Goal: Task Accomplishment & Management: Use online tool/utility

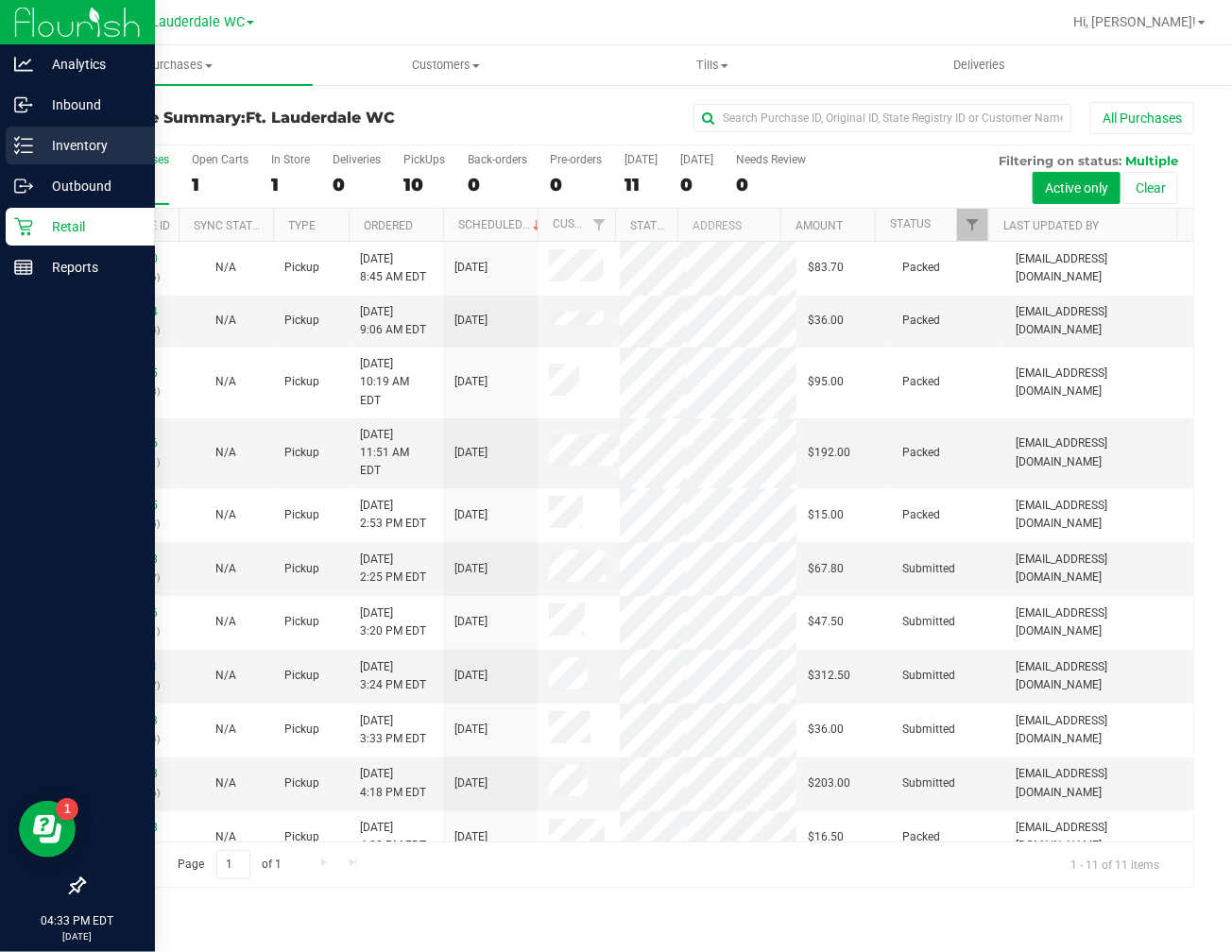
click at [34, 151] on p "Inventory" at bounding box center [89, 146] width 113 height 23
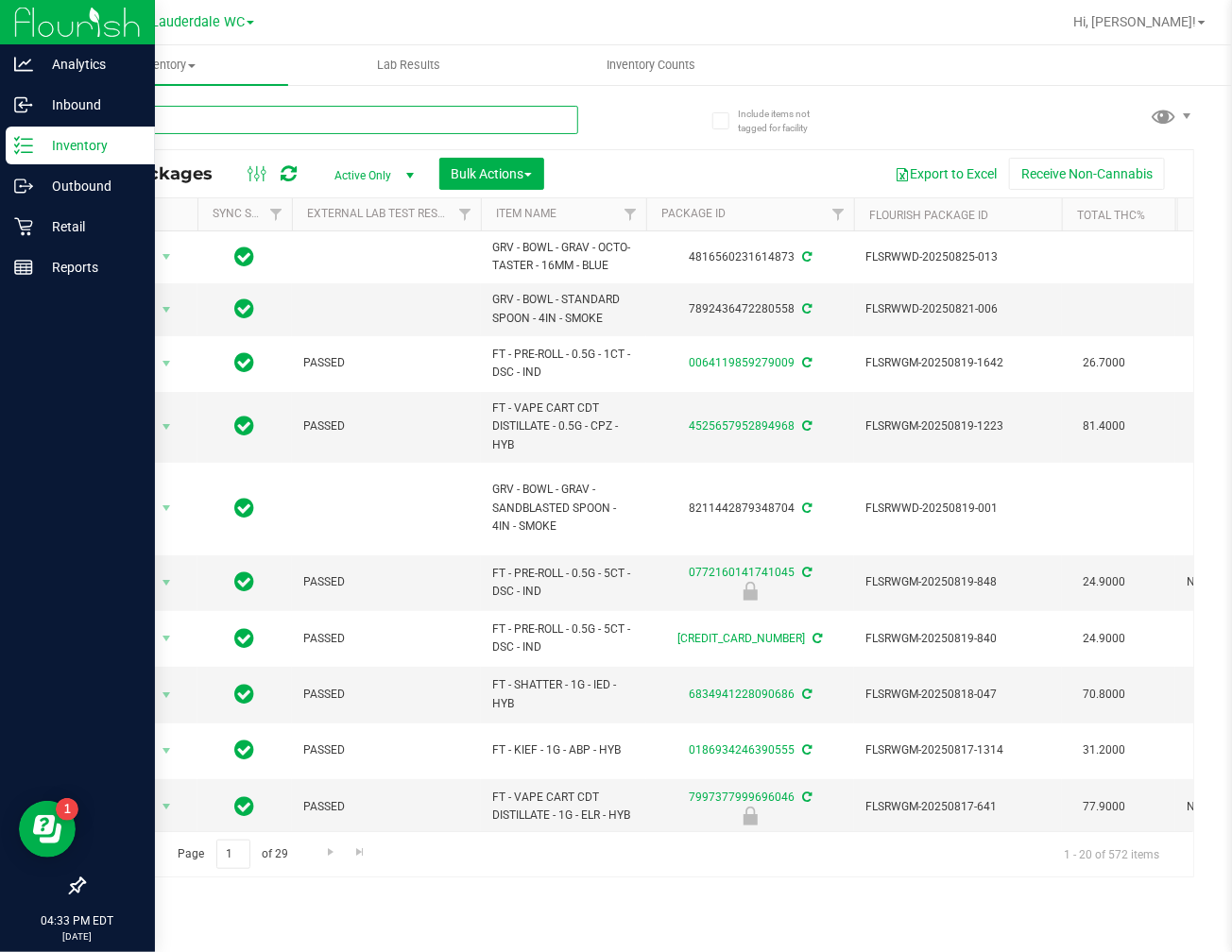
click at [290, 126] on input "text" at bounding box center [330, 120] width 495 height 29
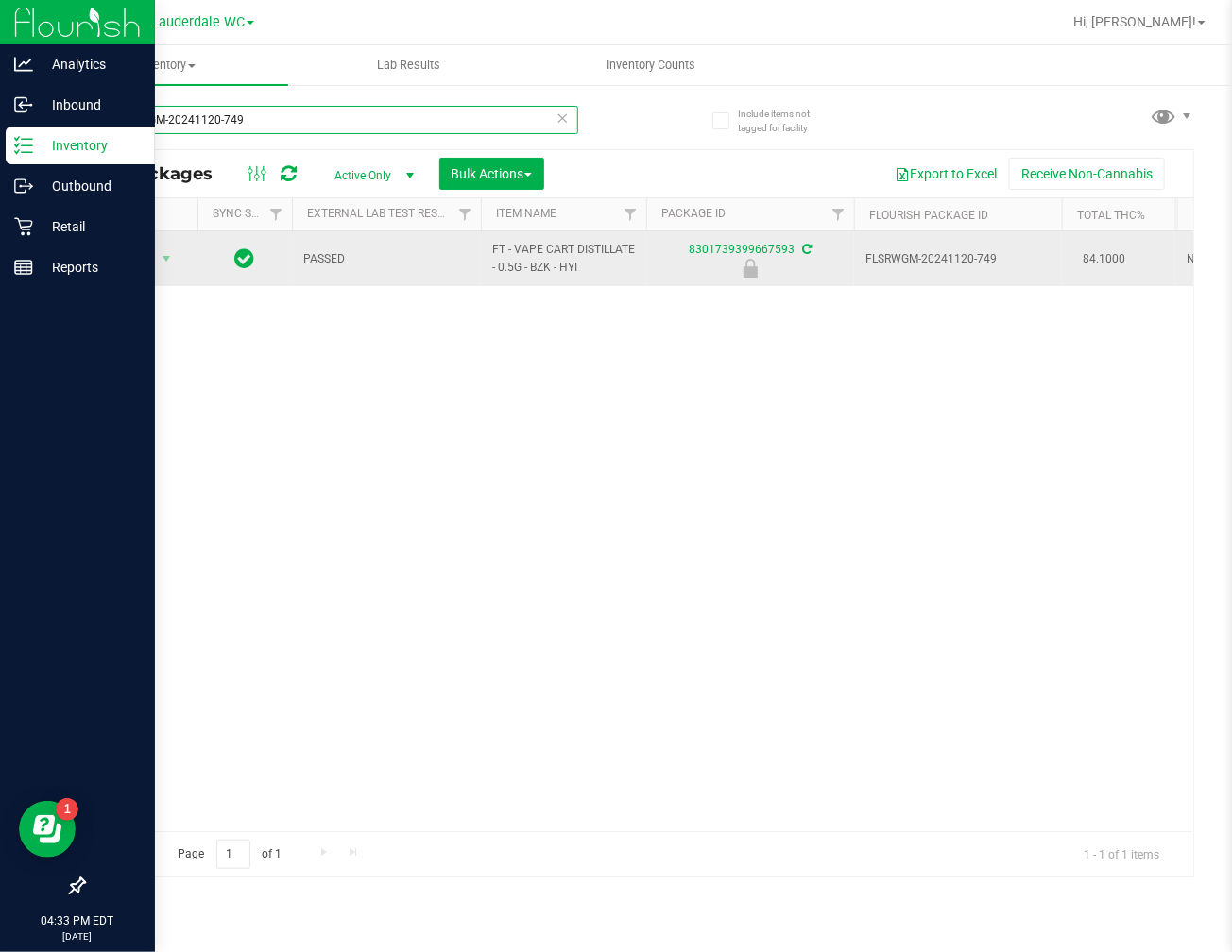
type input "FLSRWGM-20241120-749"
click at [135, 259] on span "Action" at bounding box center [128, 259] width 51 height 27
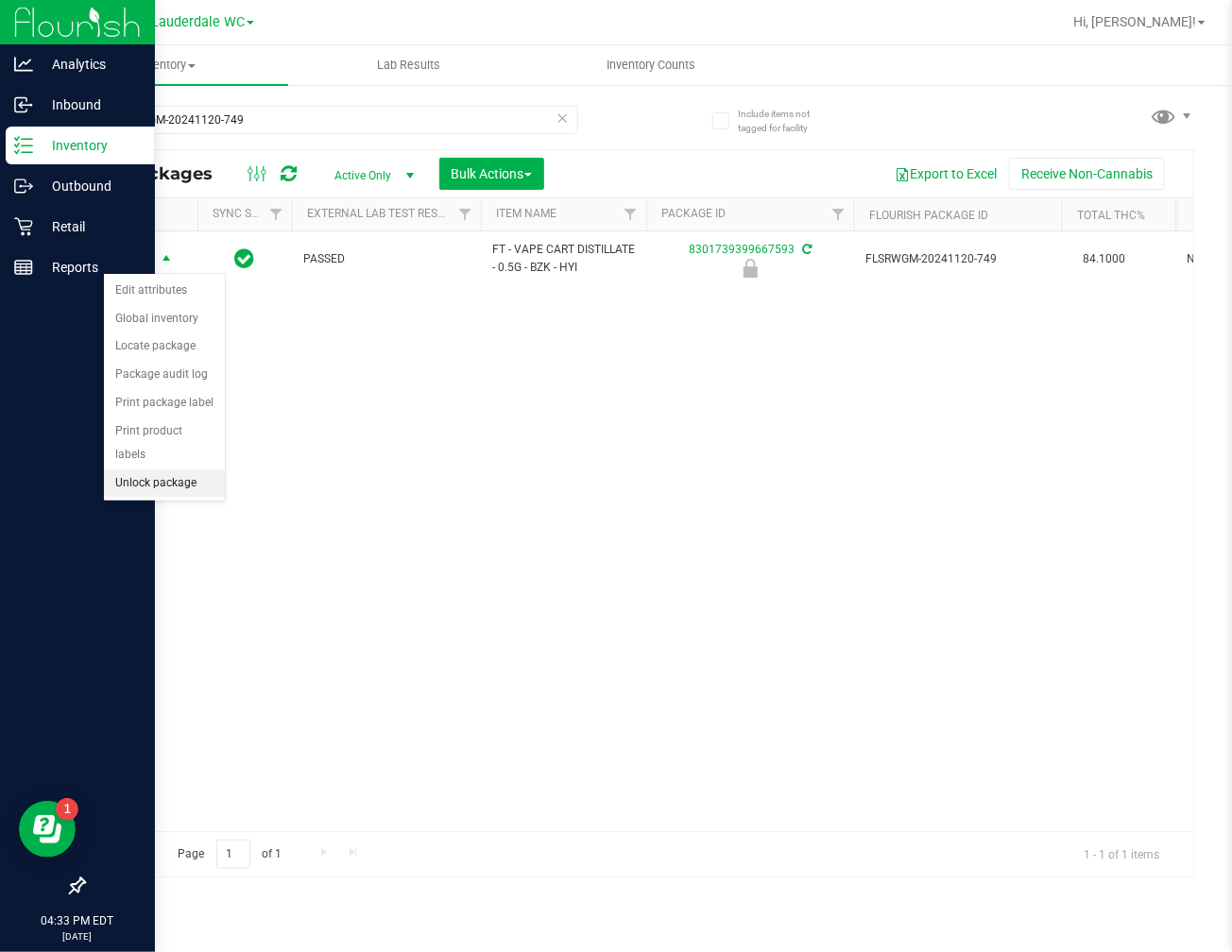
click at [202, 491] on li "Unlock package" at bounding box center [164, 484] width 121 height 29
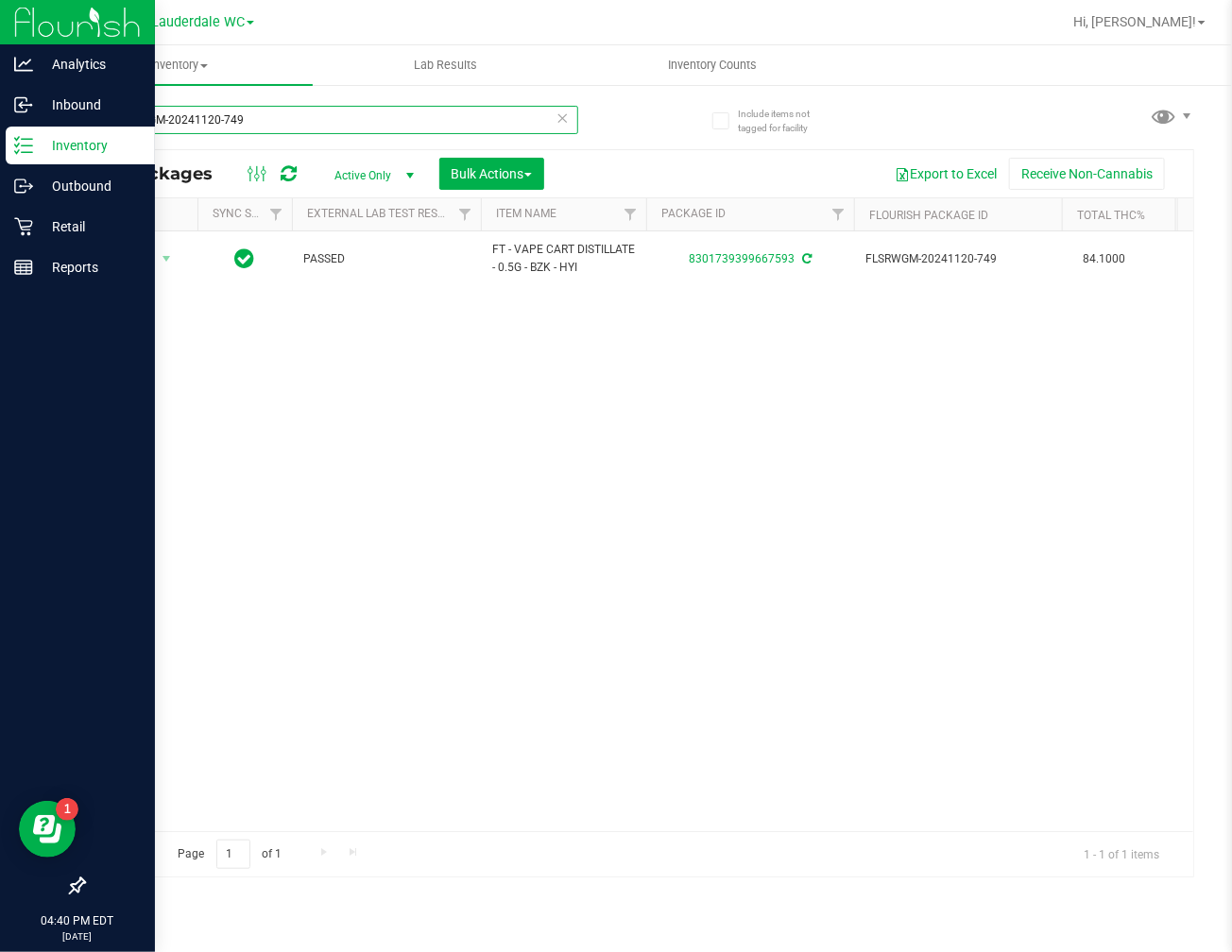
click at [368, 116] on input "FLSRWGM-20241120-749" at bounding box center [330, 120] width 495 height 29
click at [365, 116] on input "FLSRWGM-20241120-749" at bounding box center [330, 120] width 495 height 29
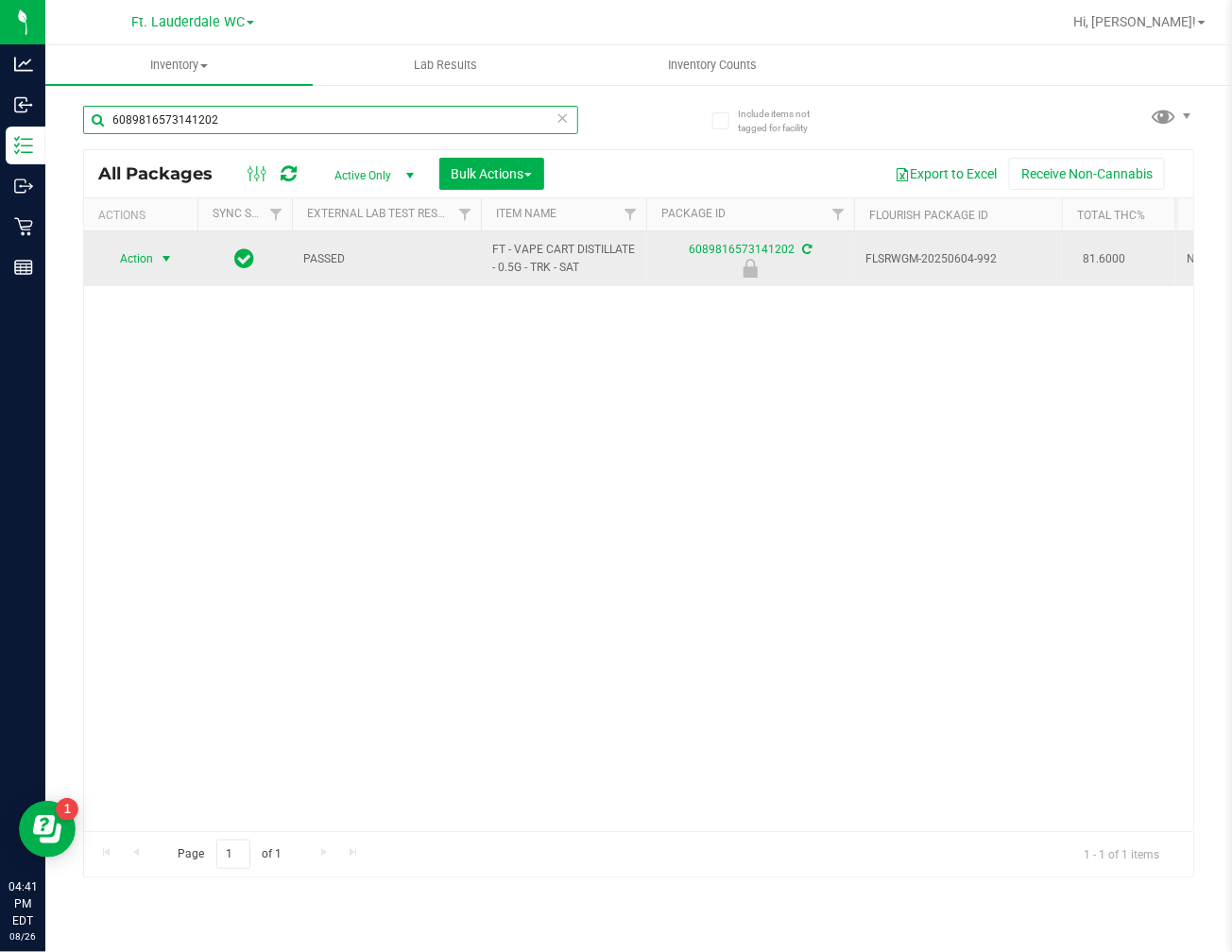
type input "6089816573141202"
click at [130, 261] on span "Action" at bounding box center [128, 259] width 51 height 27
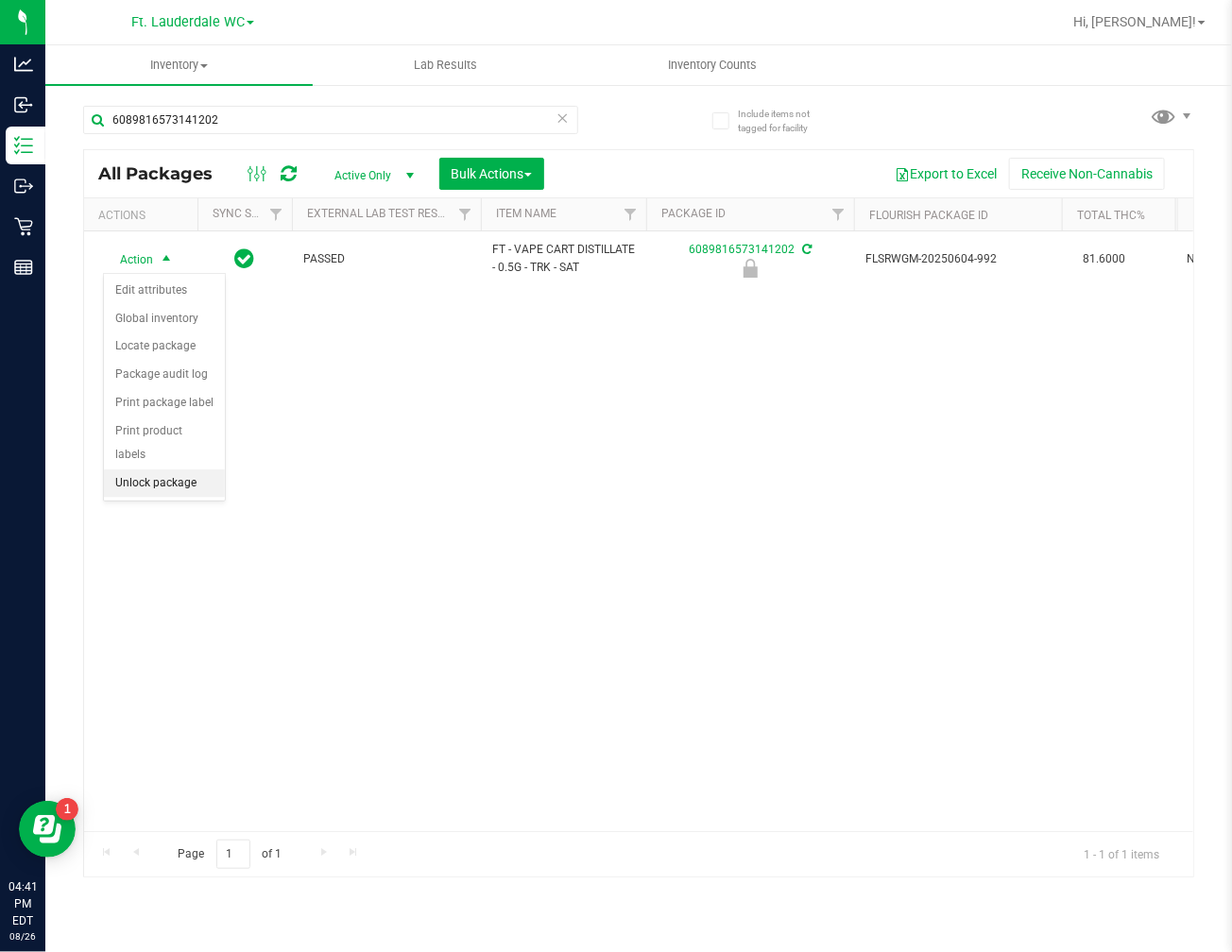
click at [190, 482] on li "Unlock package" at bounding box center [164, 484] width 121 height 29
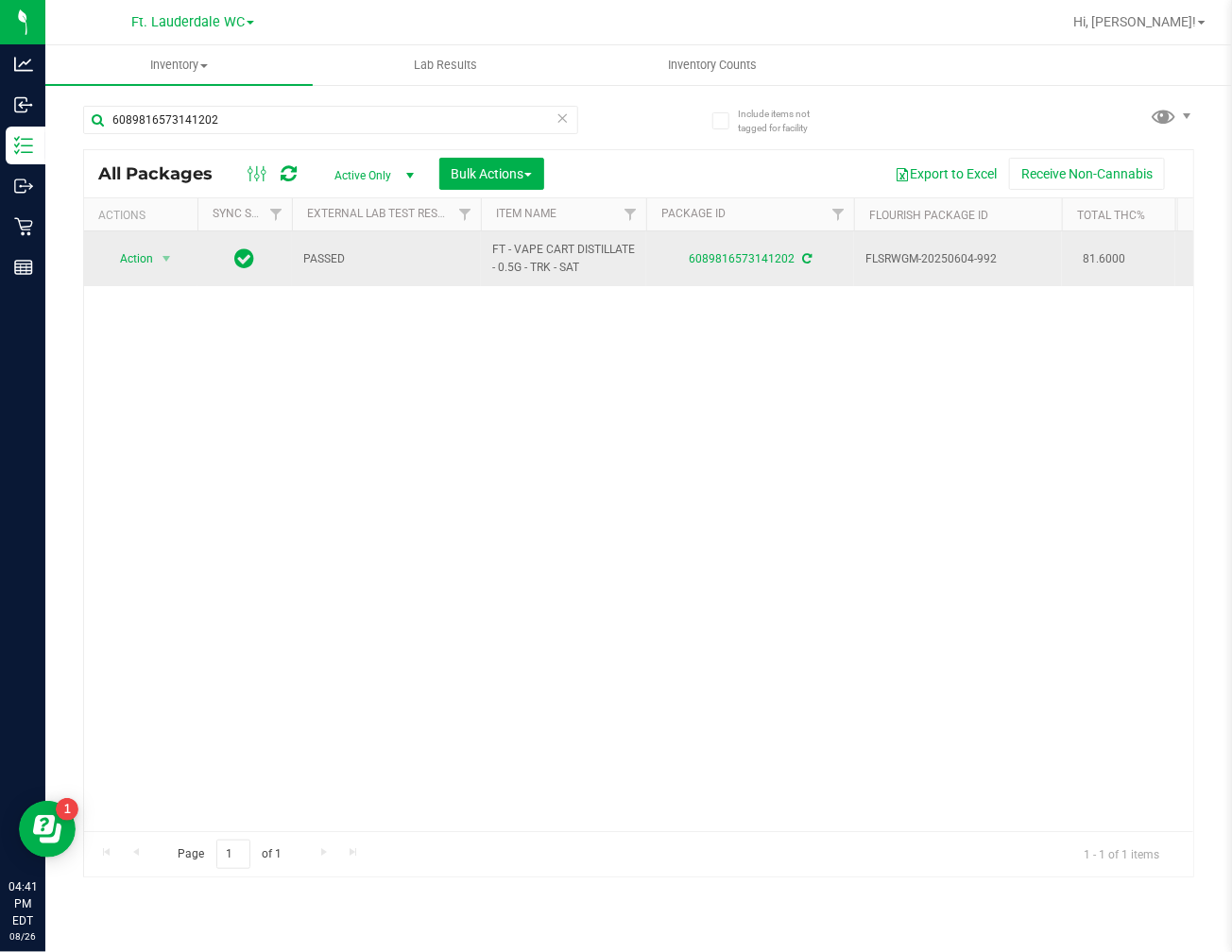
click at [149, 234] on td "Action Action Adjust qty Create package Edit attributes Global inventory Locate…" at bounding box center [140, 259] width 113 height 55
click at [155, 267] on span "select" at bounding box center [166, 259] width 24 height 27
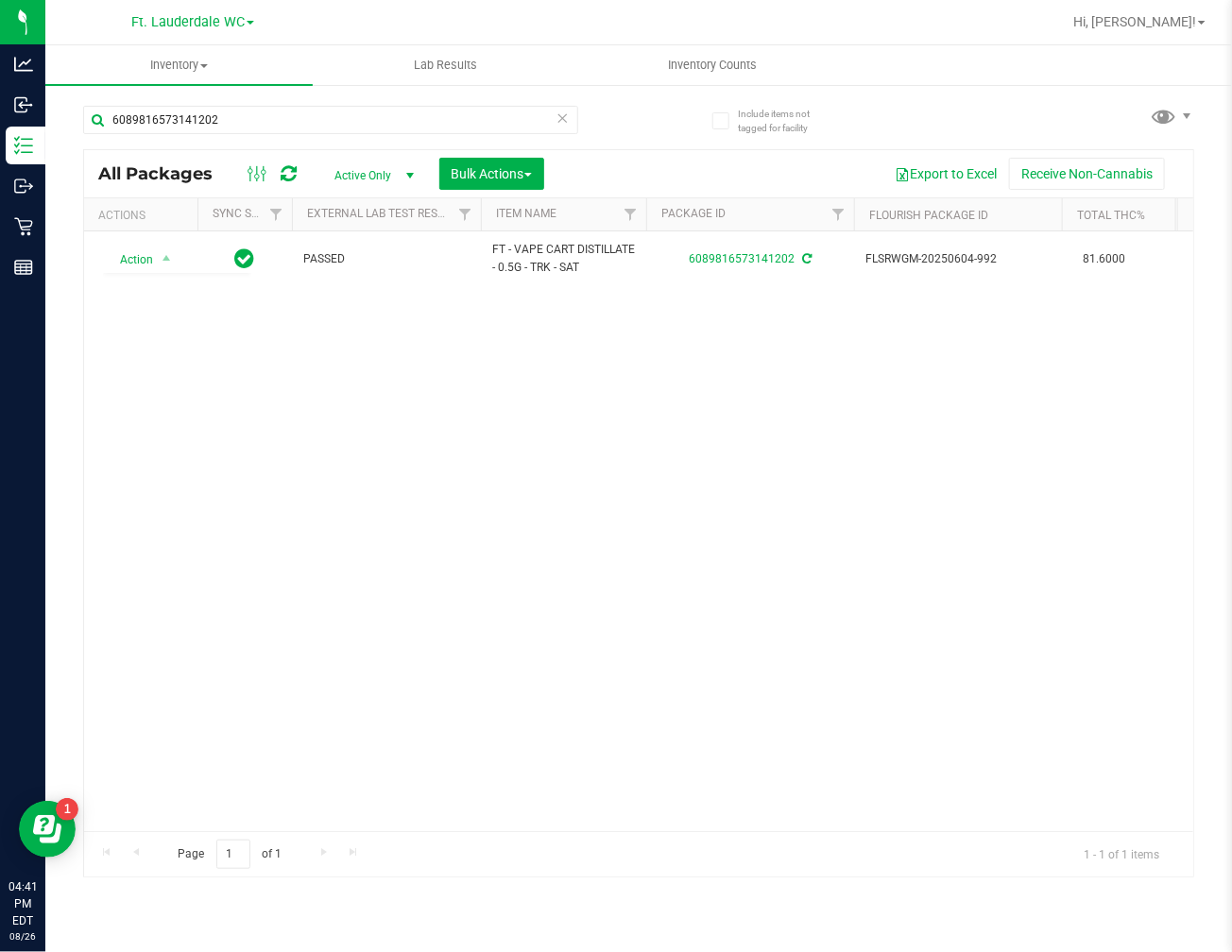
click at [390, 437] on div "Action Action Adjust qty Create package Edit attributes Global inventory Locate…" at bounding box center [638, 531] width 1109 height 600
click at [166, 109] on input "6089816573141202" at bounding box center [330, 120] width 495 height 29
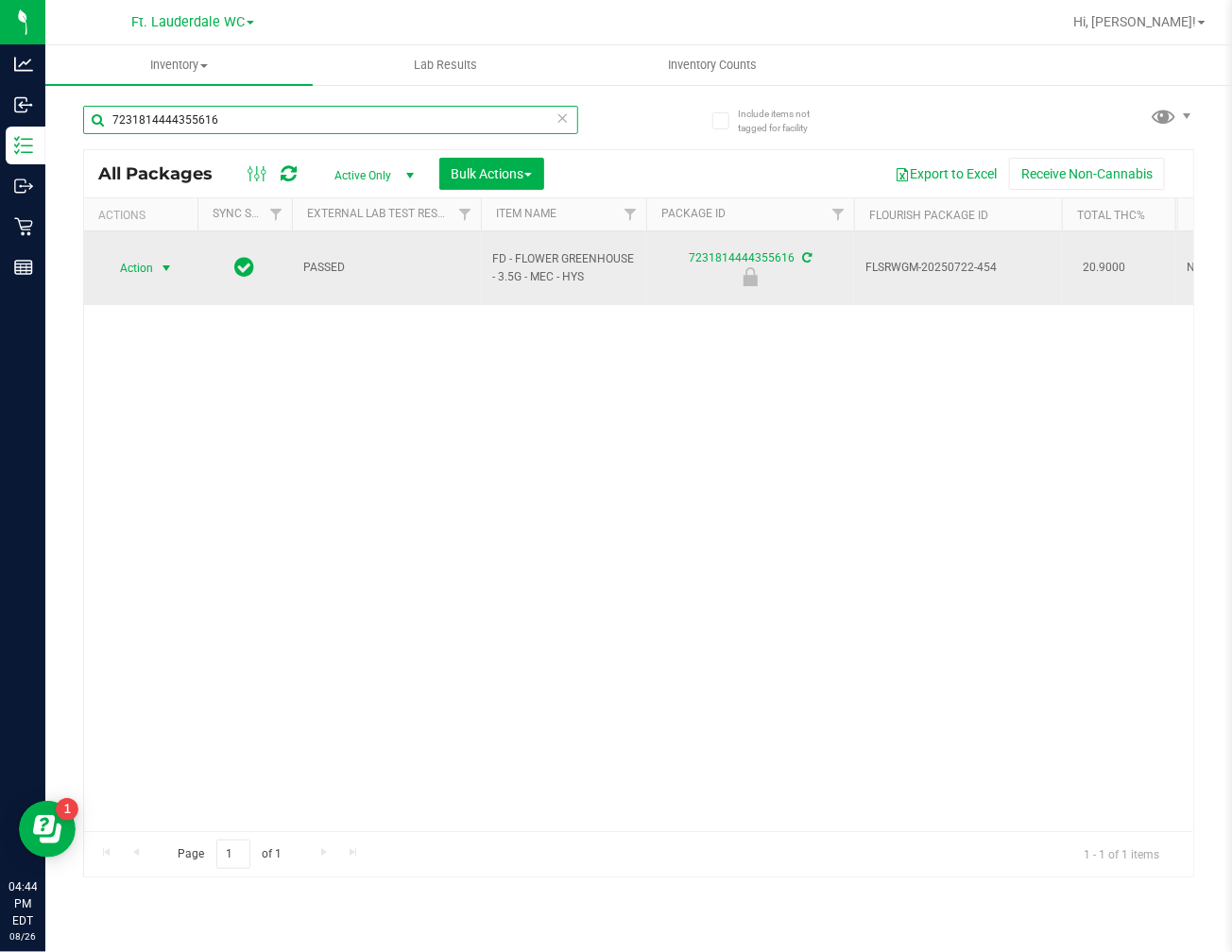
type input "7231814444355616"
click at [149, 266] on span "Action" at bounding box center [128, 268] width 51 height 27
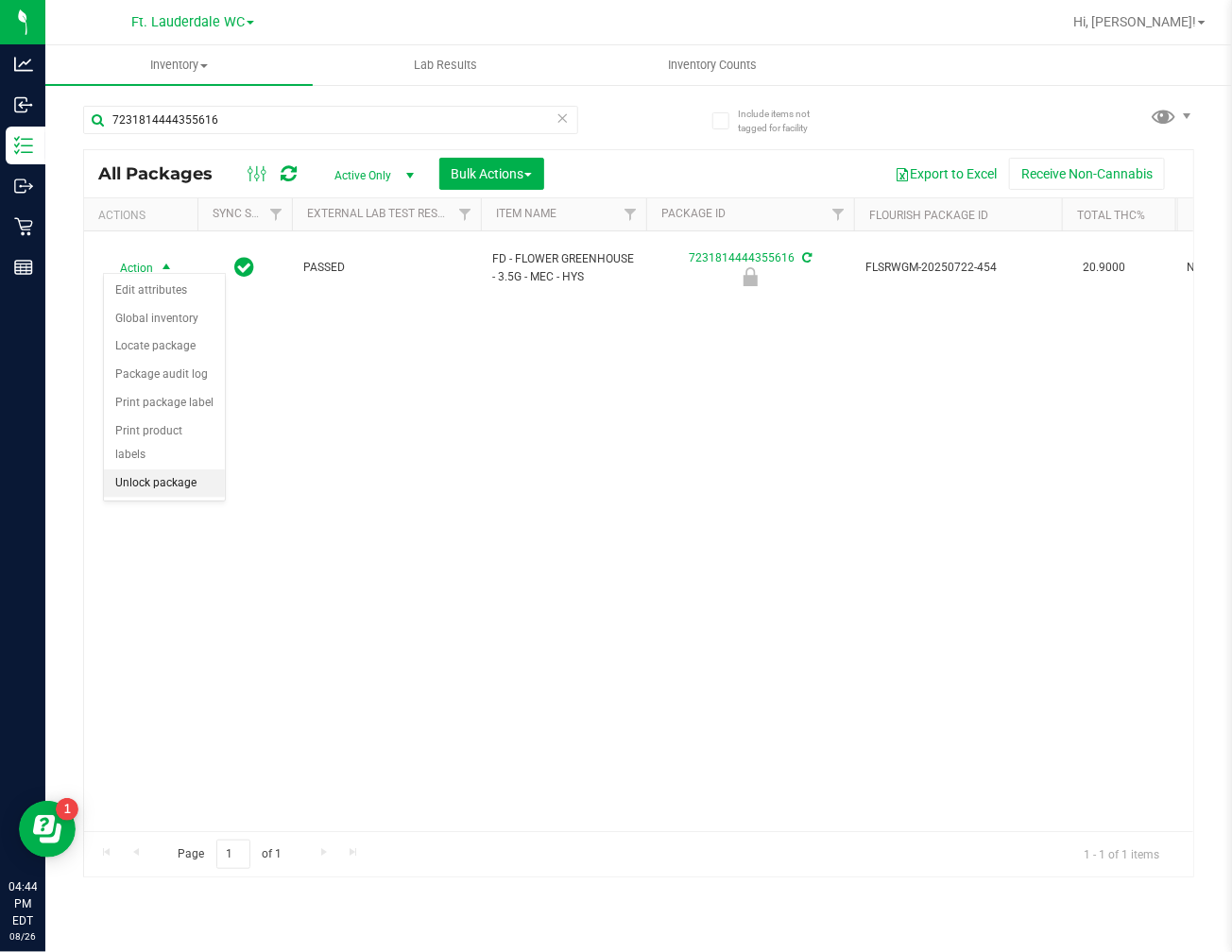
click at [164, 488] on li "Unlock package" at bounding box center [164, 484] width 121 height 29
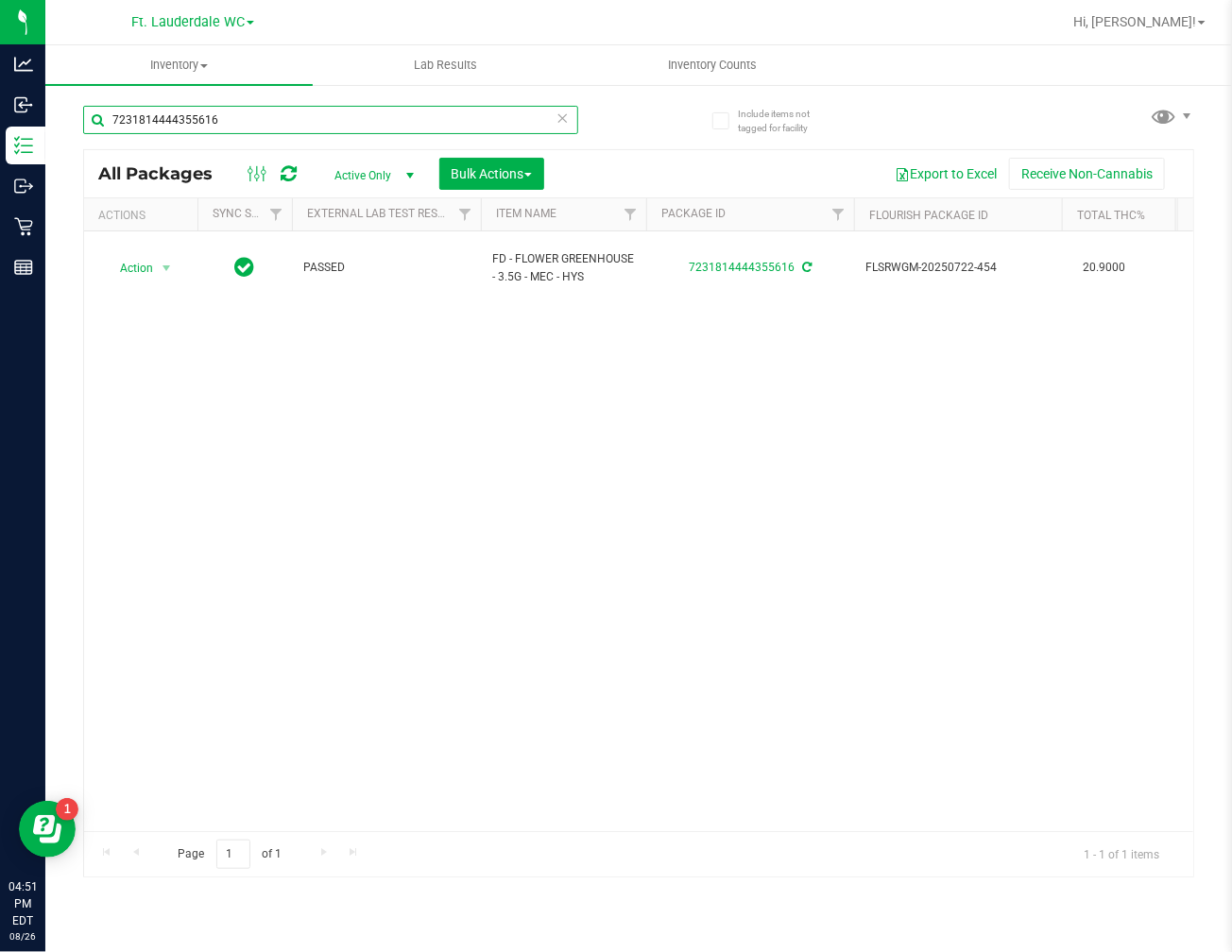
click at [303, 107] on input "7231814444355616" at bounding box center [330, 120] width 495 height 29
click at [298, 107] on input "7740352902310579" at bounding box center [330, 120] width 495 height 29
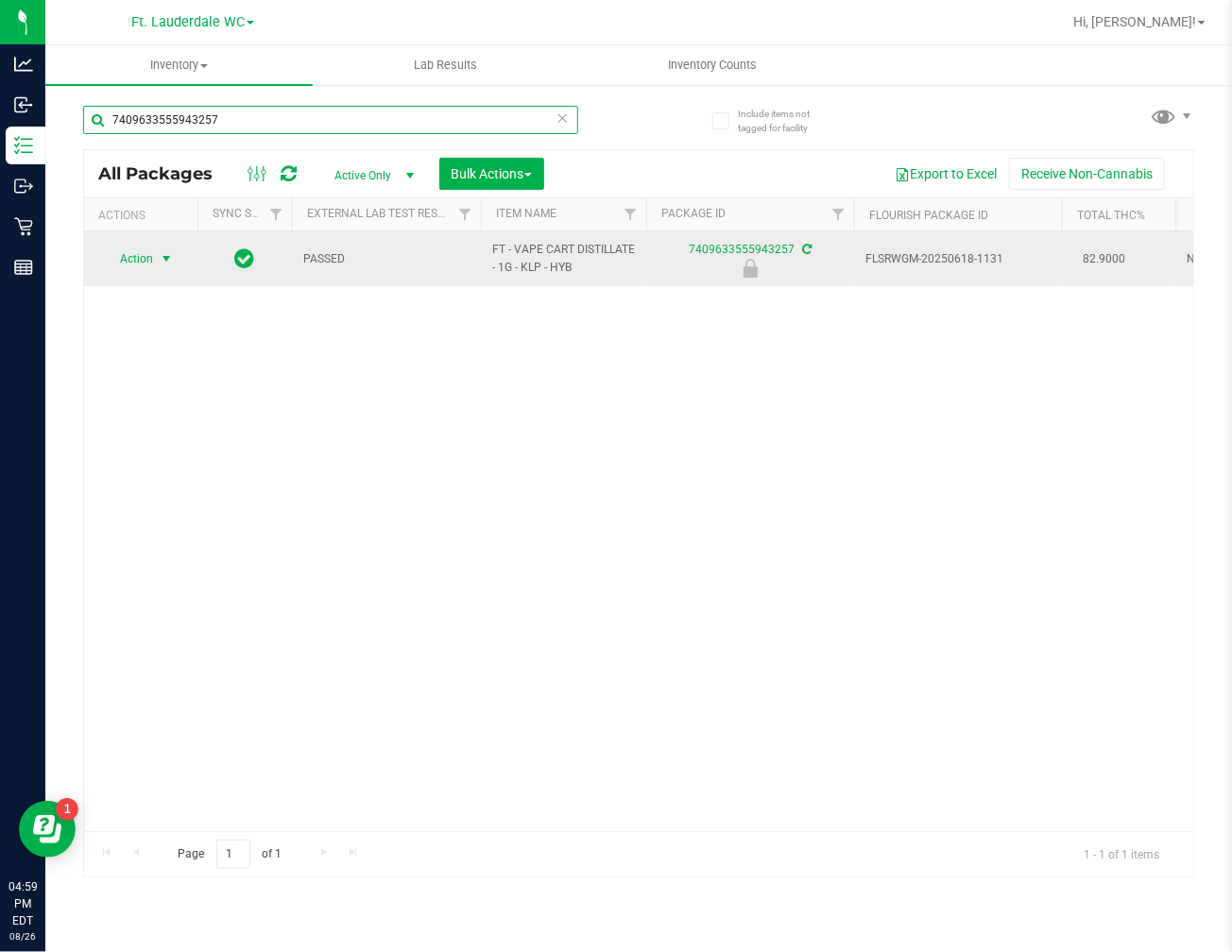
type input "7409633555943257"
click at [146, 258] on span "Action" at bounding box center [128, 259] width 51 height 27
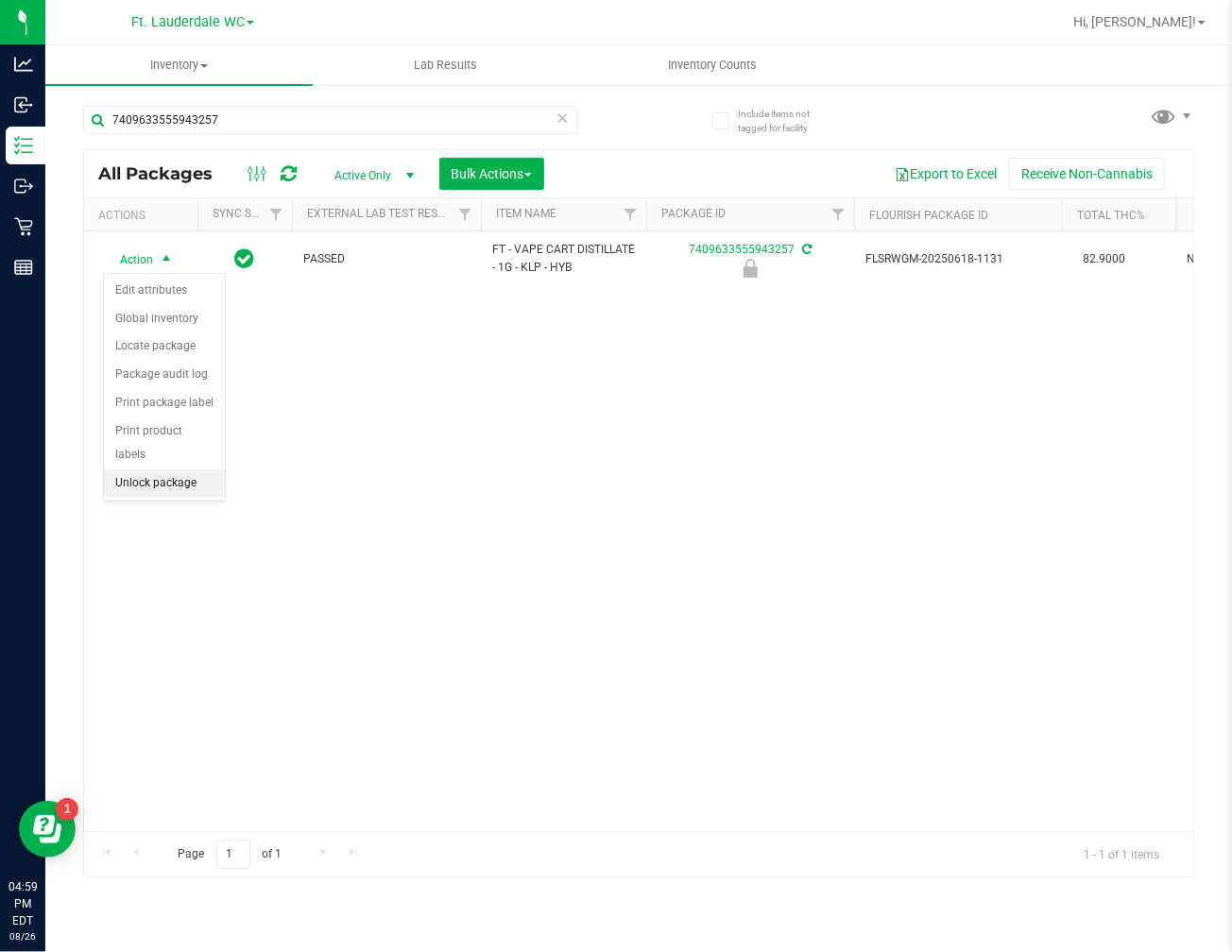
click at [164, 484] on li "Unlock package" at bounding box center [164, 484] width 121 height 29
